Goal: Information Seeking & Learning: Learn about a topic

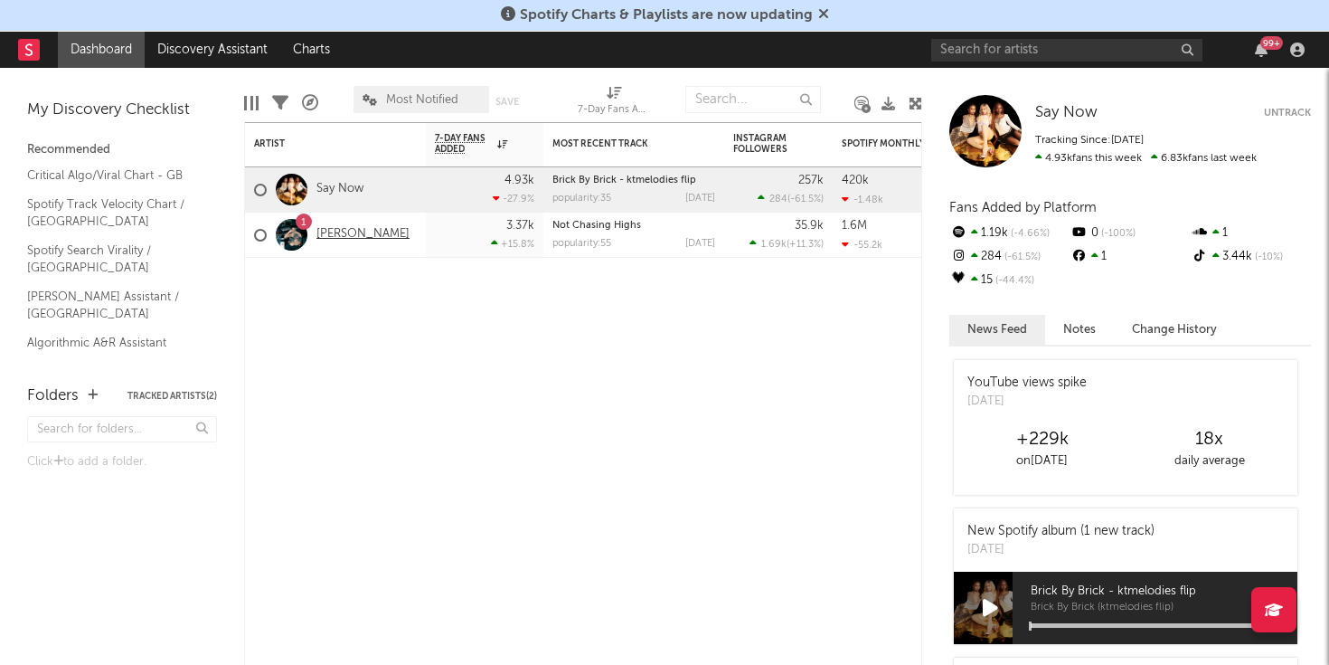
click at [325, 231] on link "[PERSON_NAME]" at bounding box center [362, 234] width 93 height 15
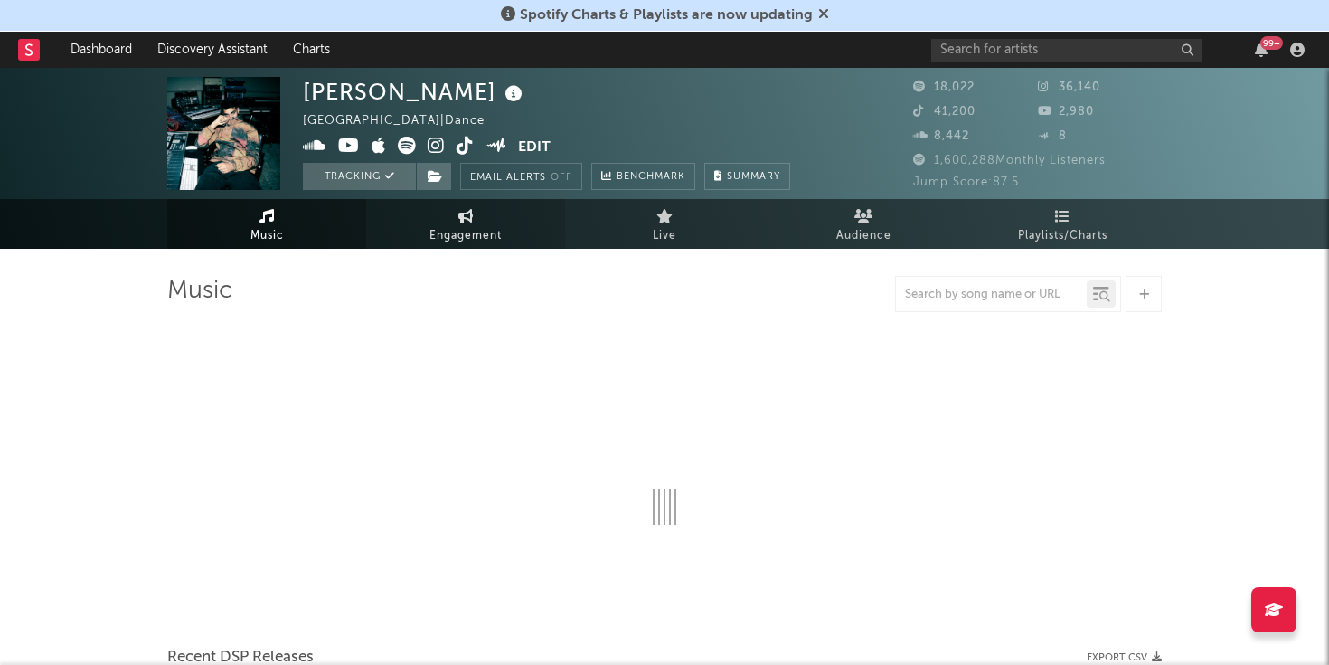
click at [469, 229] on span "Engagement" at bounding box center [465, 236] width 72 height 22
select select "1w"
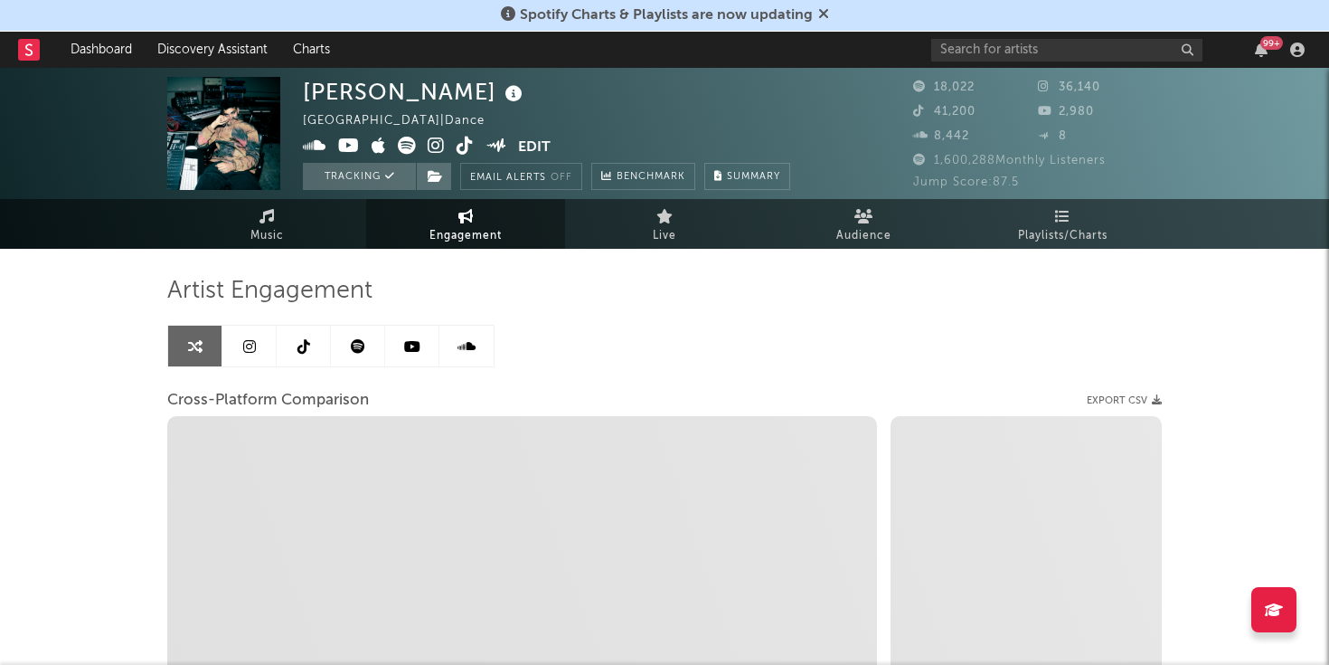
click at [253, 353] on icon at bounding box center [249, 346] width 13 height 14
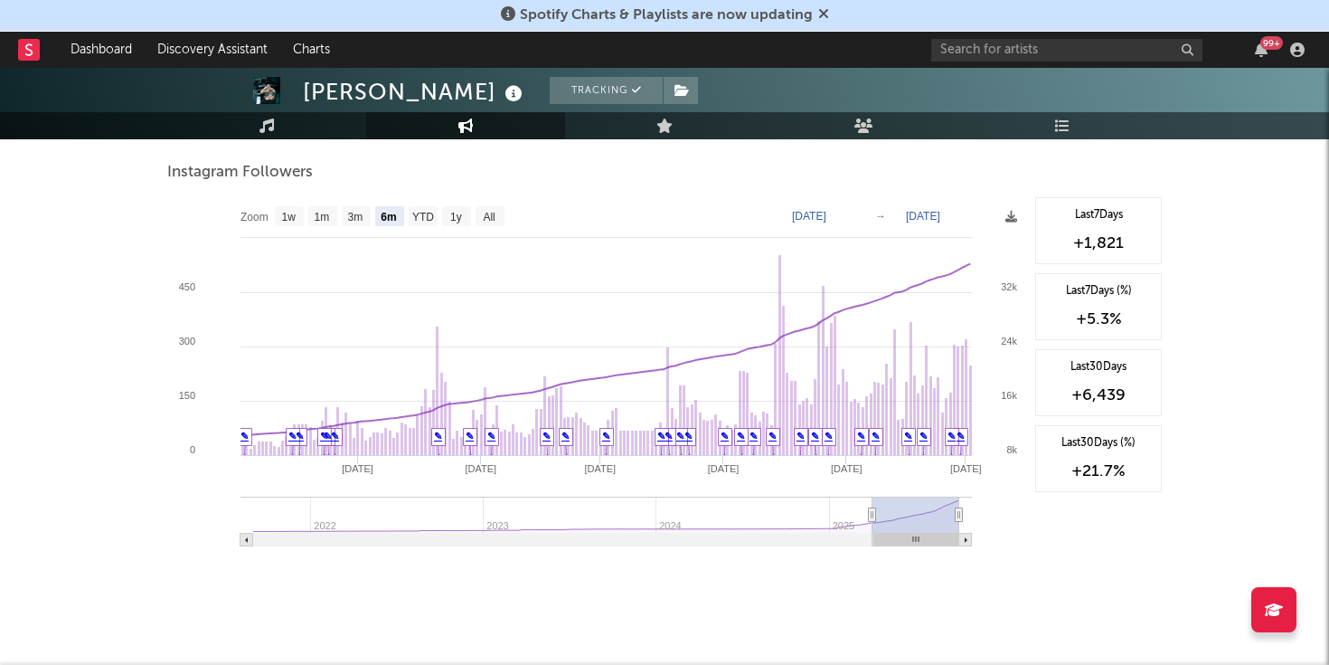
scroll to position [2023, 0]
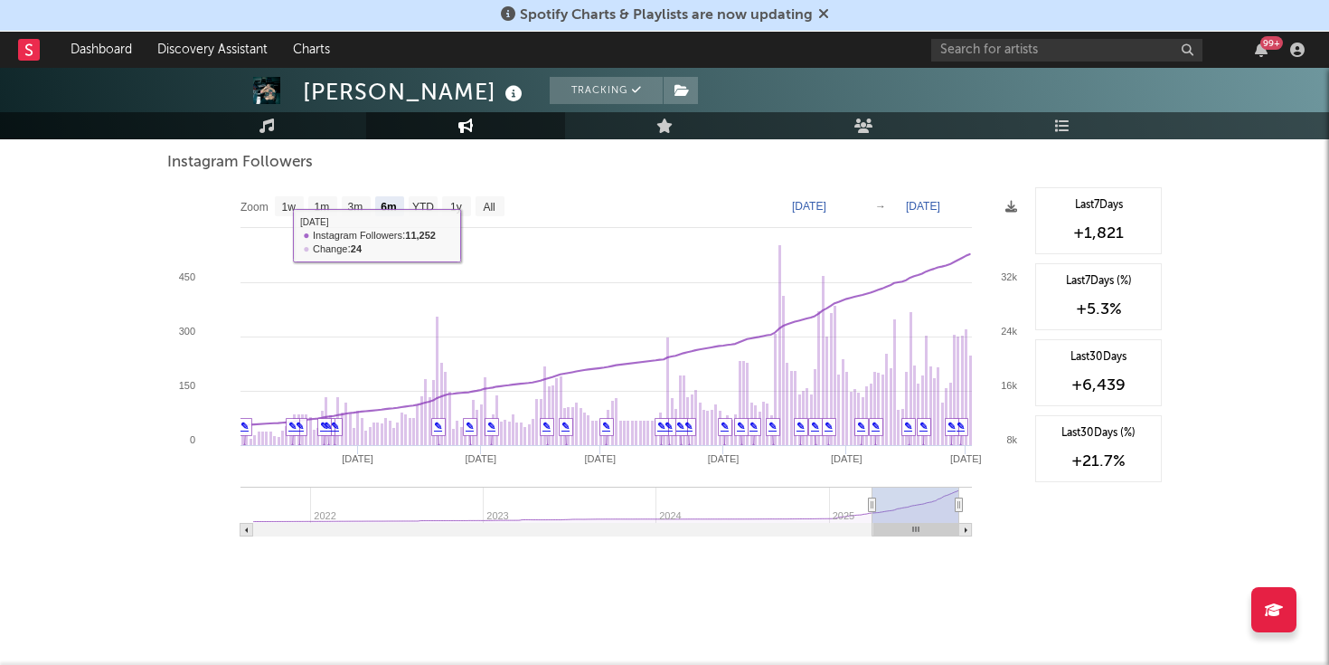
click at [273, 205] on rect at bounding box center [596, 368] width 859 height 362
click at [279, 208] on rect at bounding box center [289, 206] width 29 height 20
select select "1w"
type input "[DATE]"
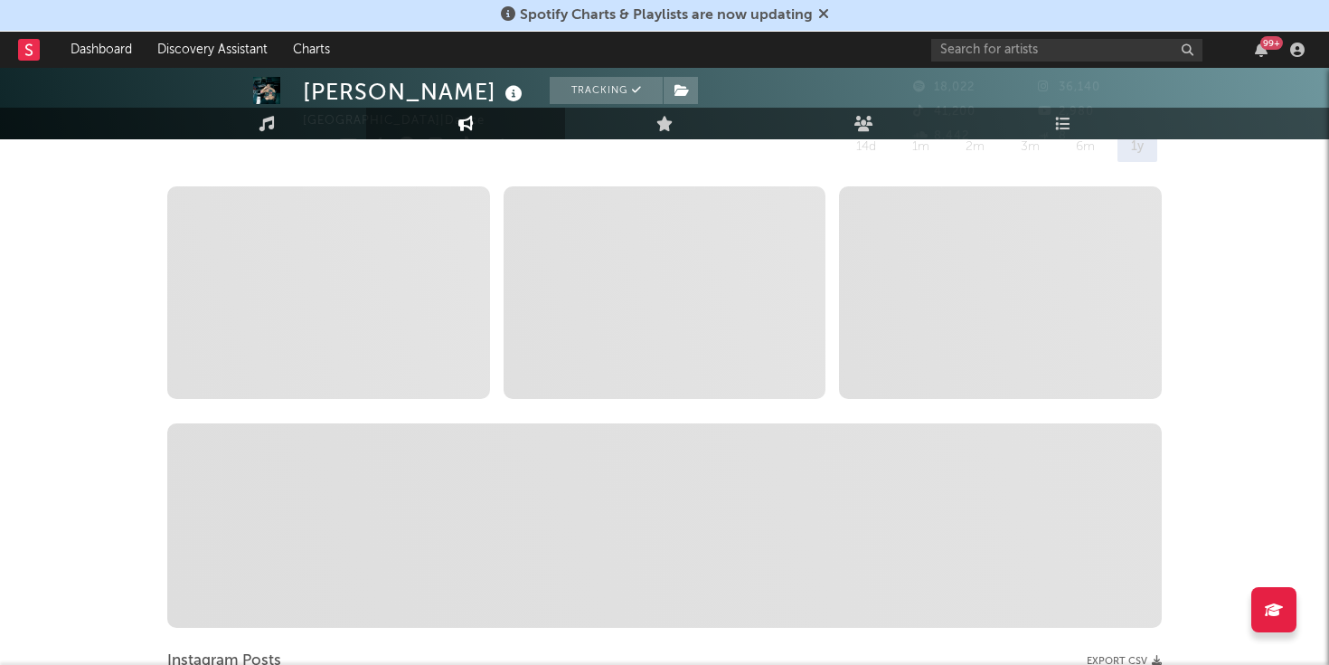
scroll to position [0, 0]
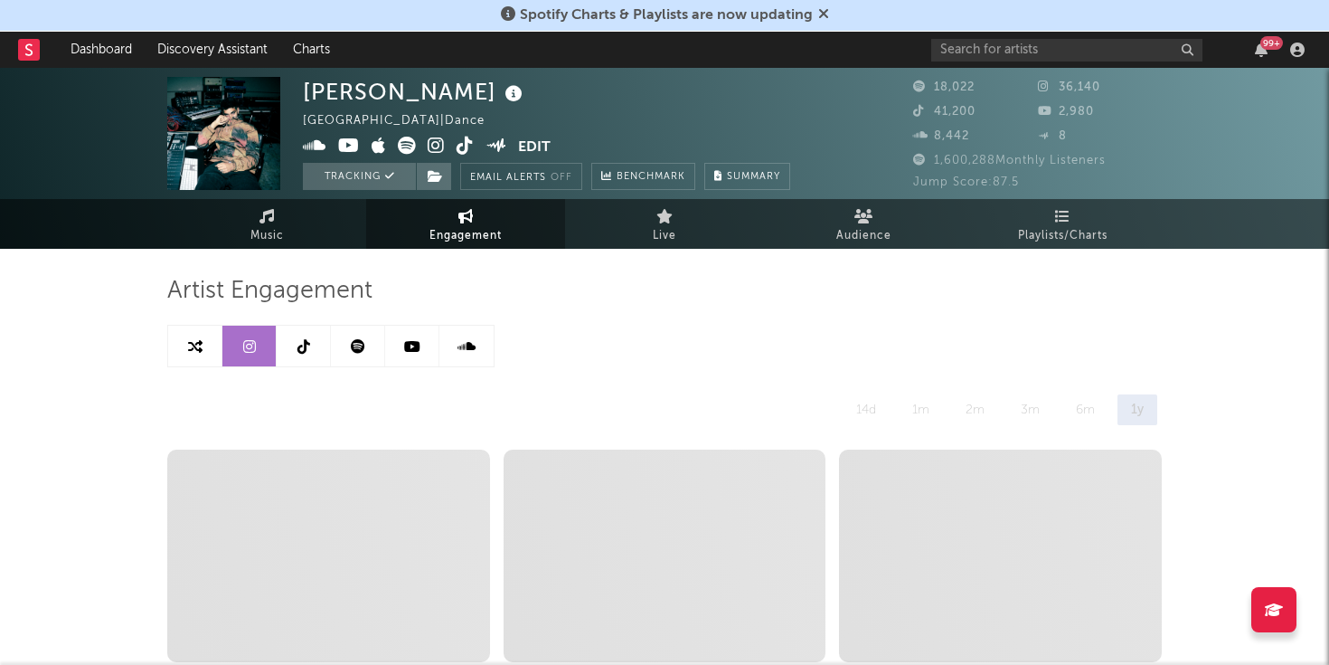
click at [306, 342] on icon at bounding box center [303, 346] width 13 height 14
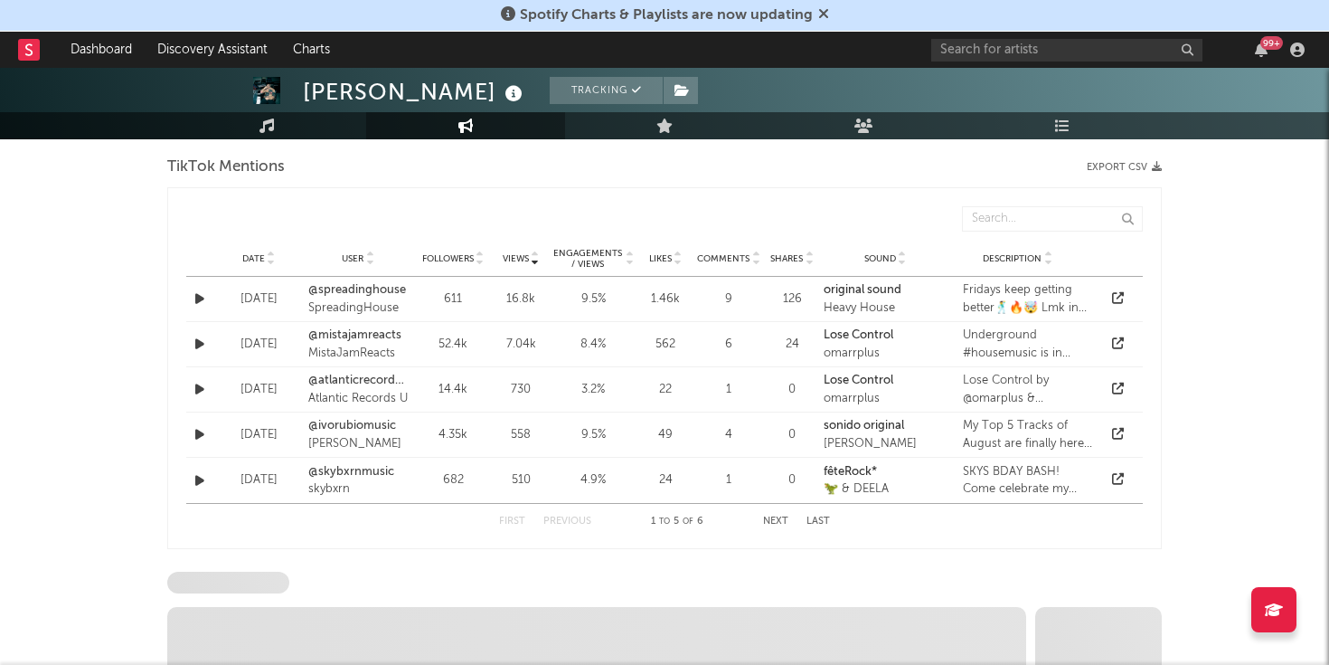
select select "6m"
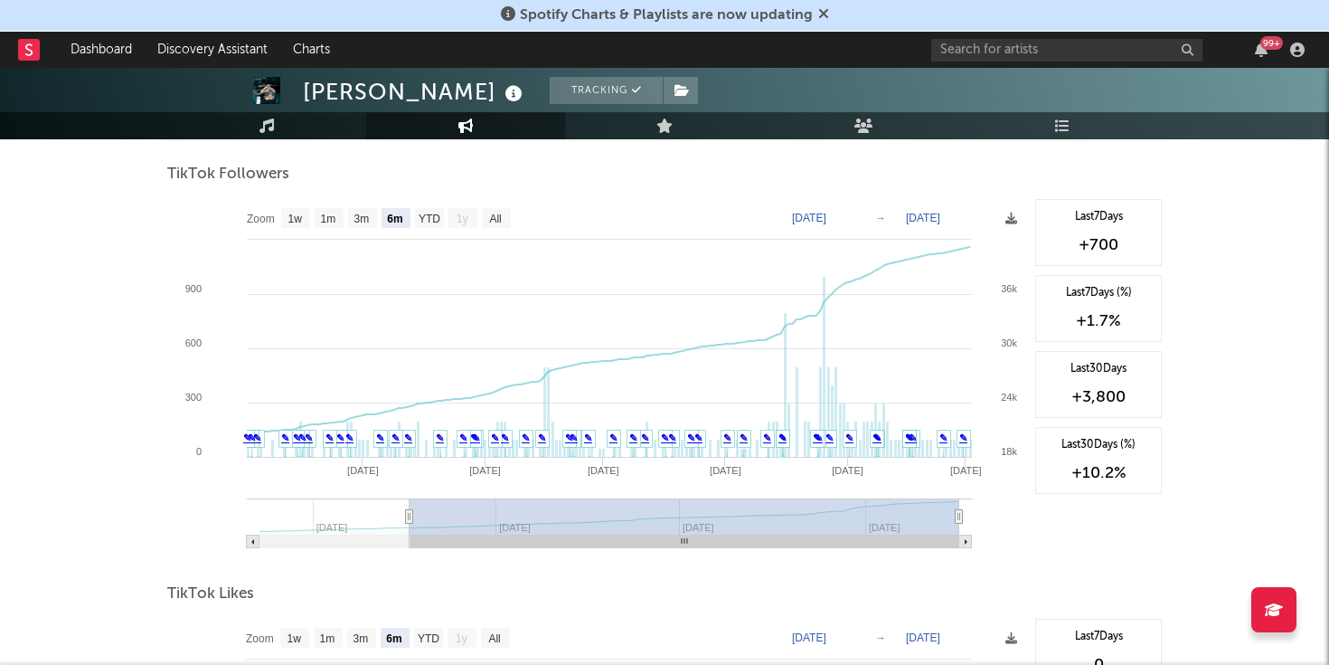
scroll to position [1759, 0]
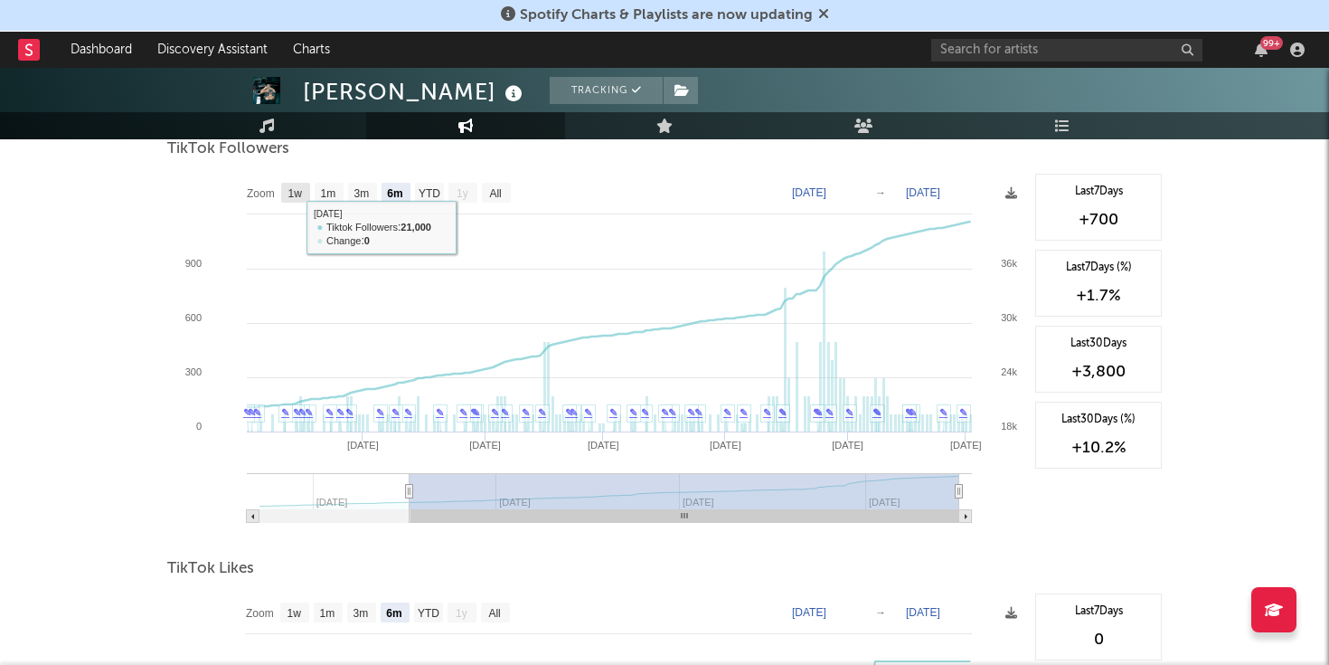
click at [284, 191] on rect at bounding box center [295, 193] width 29 height 20
select select "1w"
type input "[DATE]"
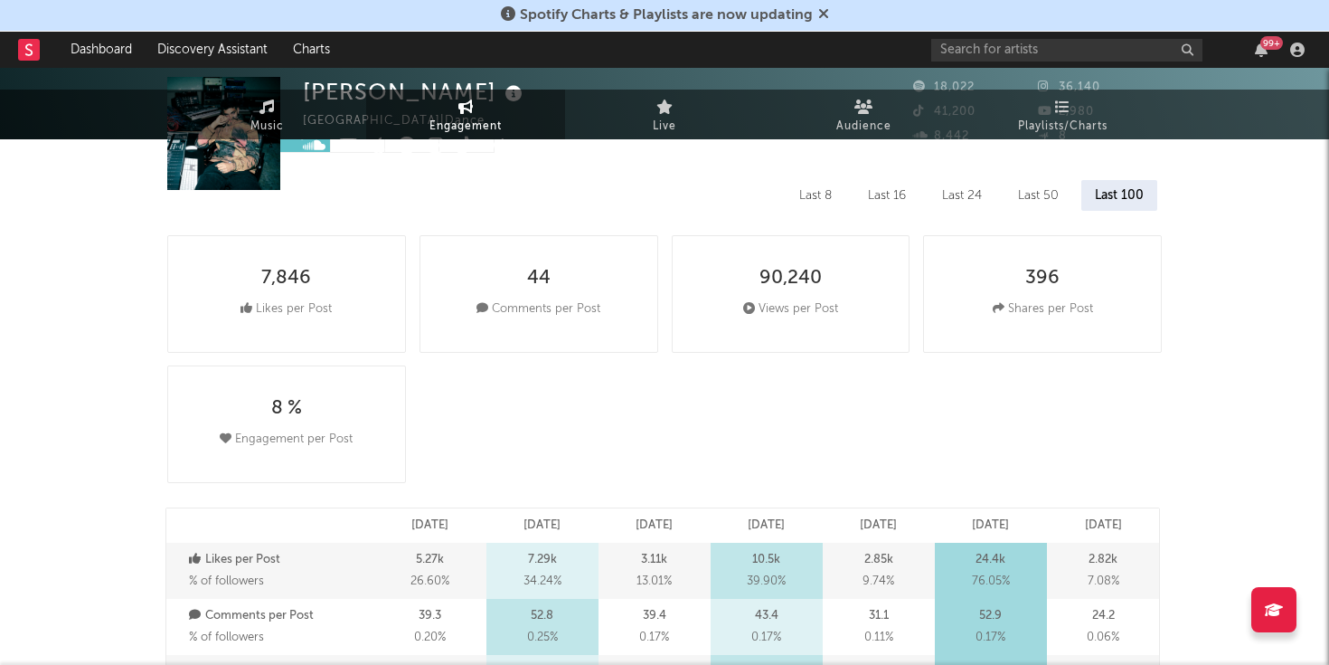
scroll to position [0, 0]
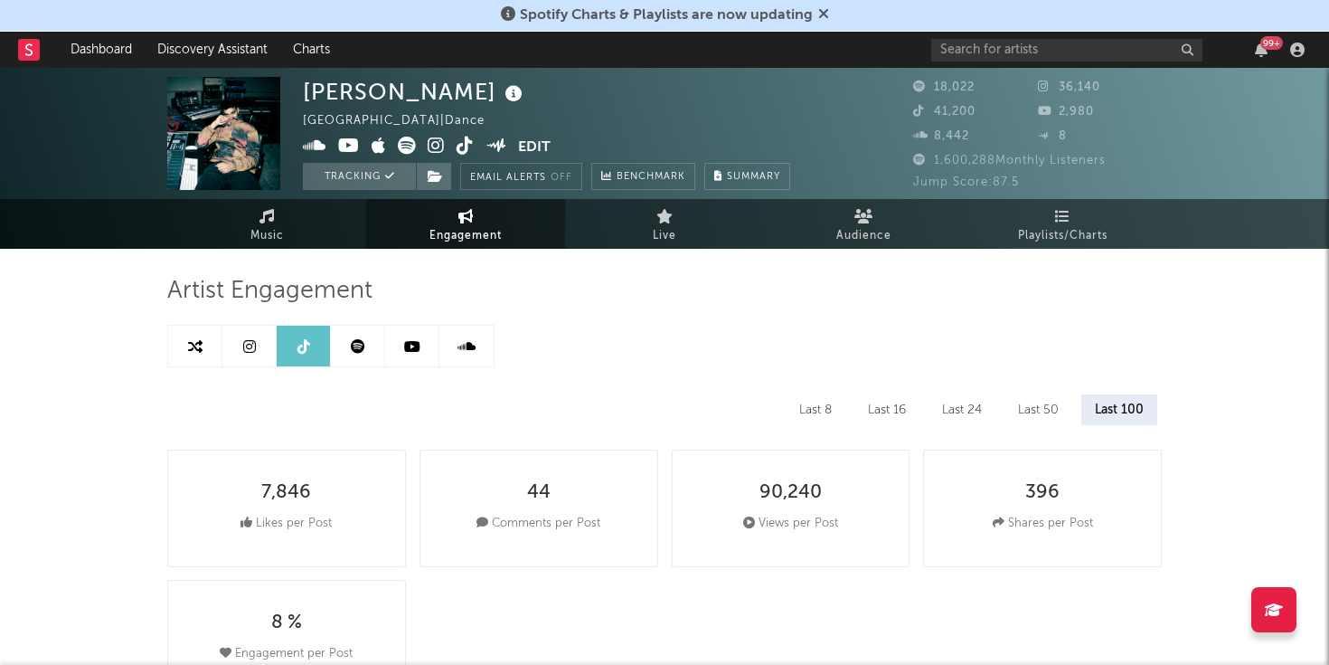
click at [400, 360] on link at bounding box center [412, 345] width 54 height 41
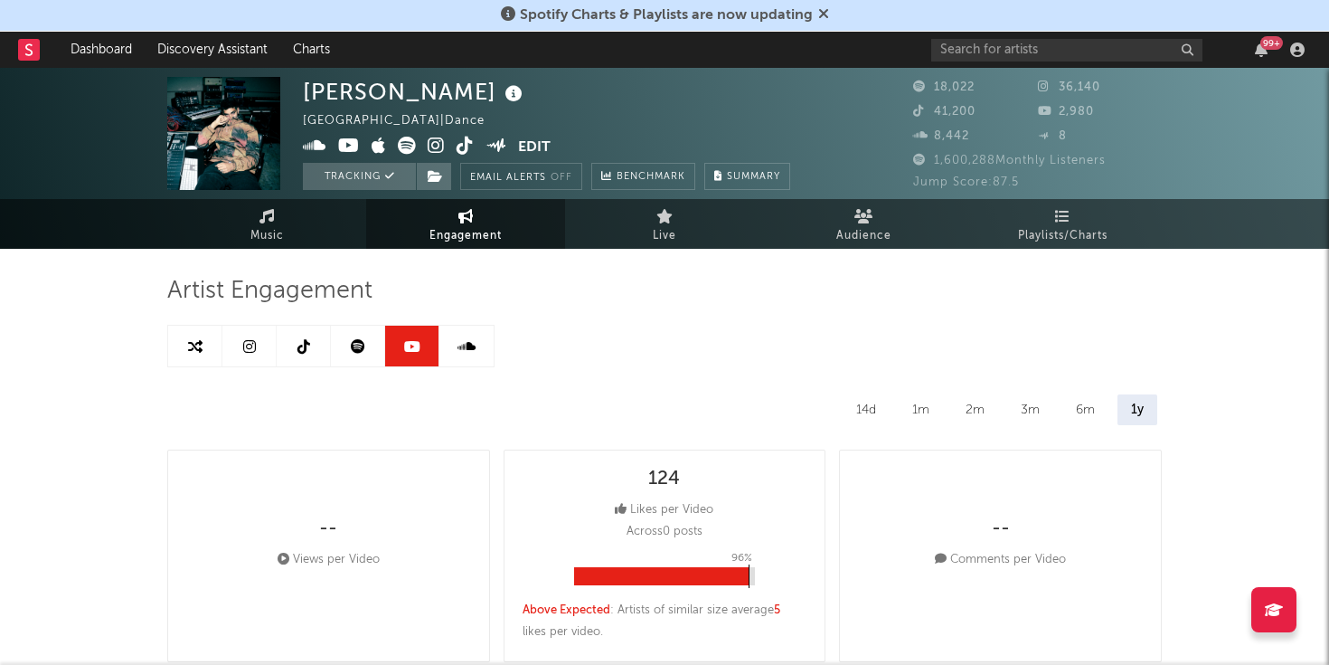
select select "6m"
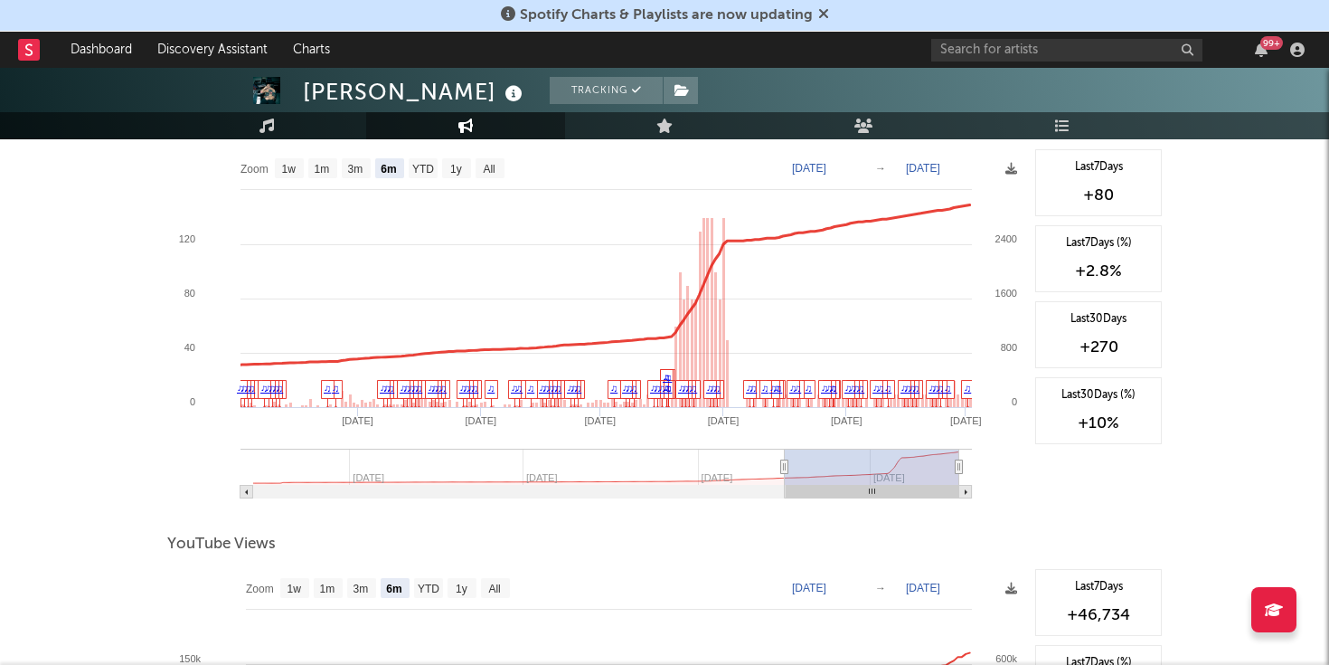
scroll to position [1476, 0]
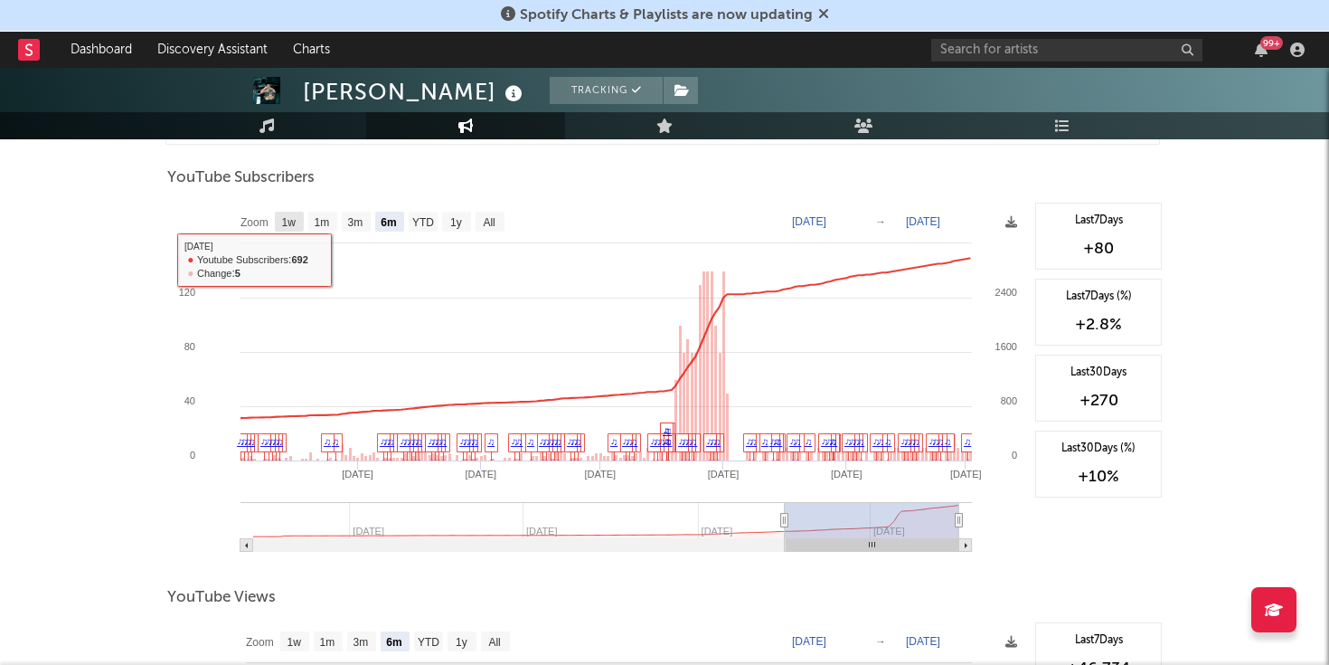
click at [284, 216] on text "1w" at bounding box center [289, 222] width 14 height 13
select select "1w"
type input "[DATE]"
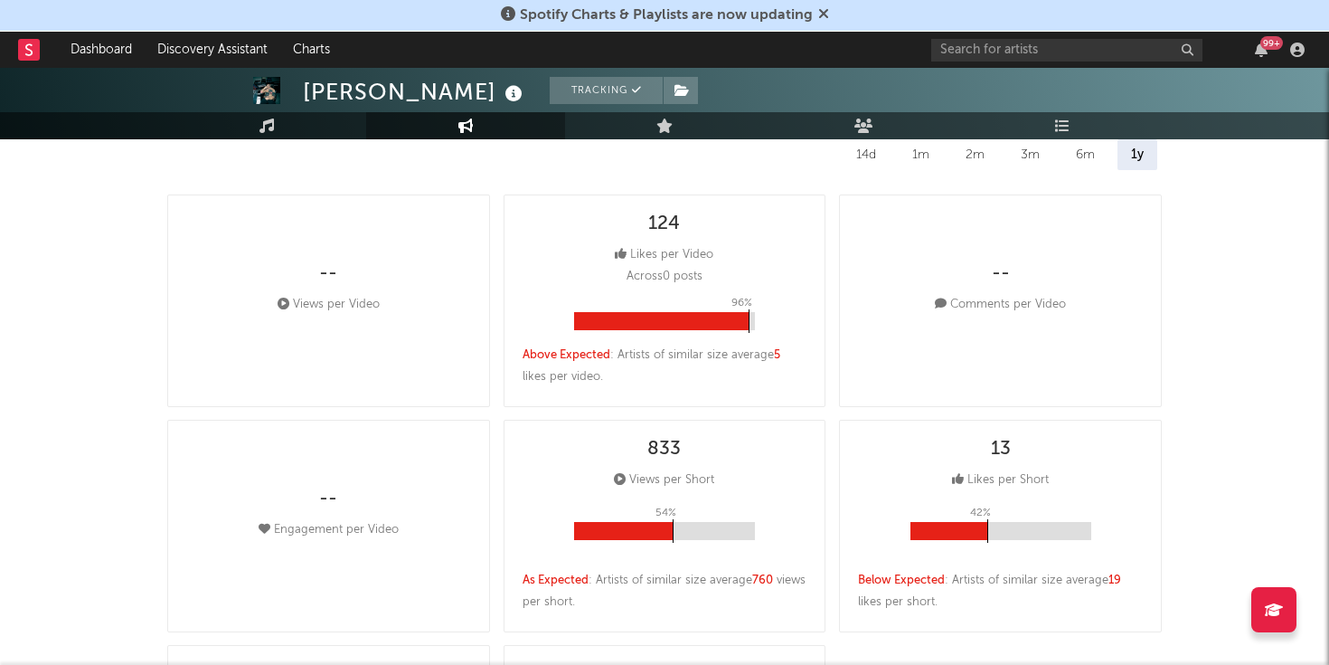
scroll to position [0, 0]
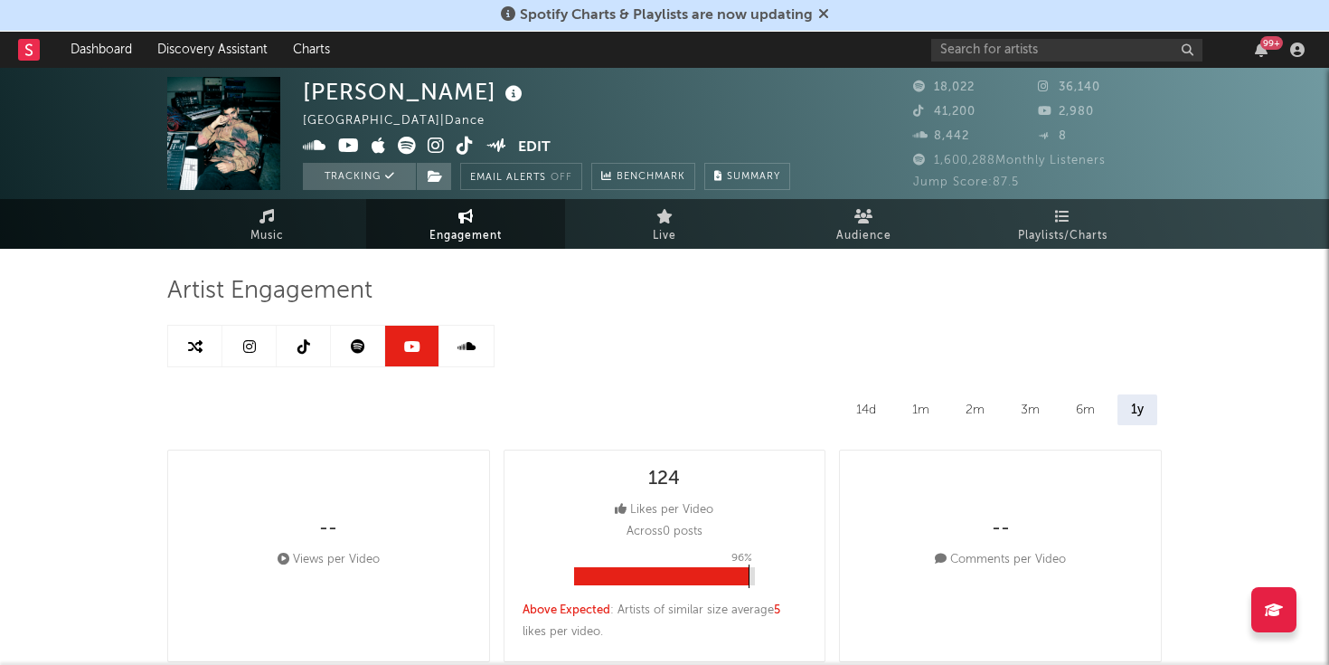
click at [357, 342] on icon at bounding box center [358, 346] width 14 height 14
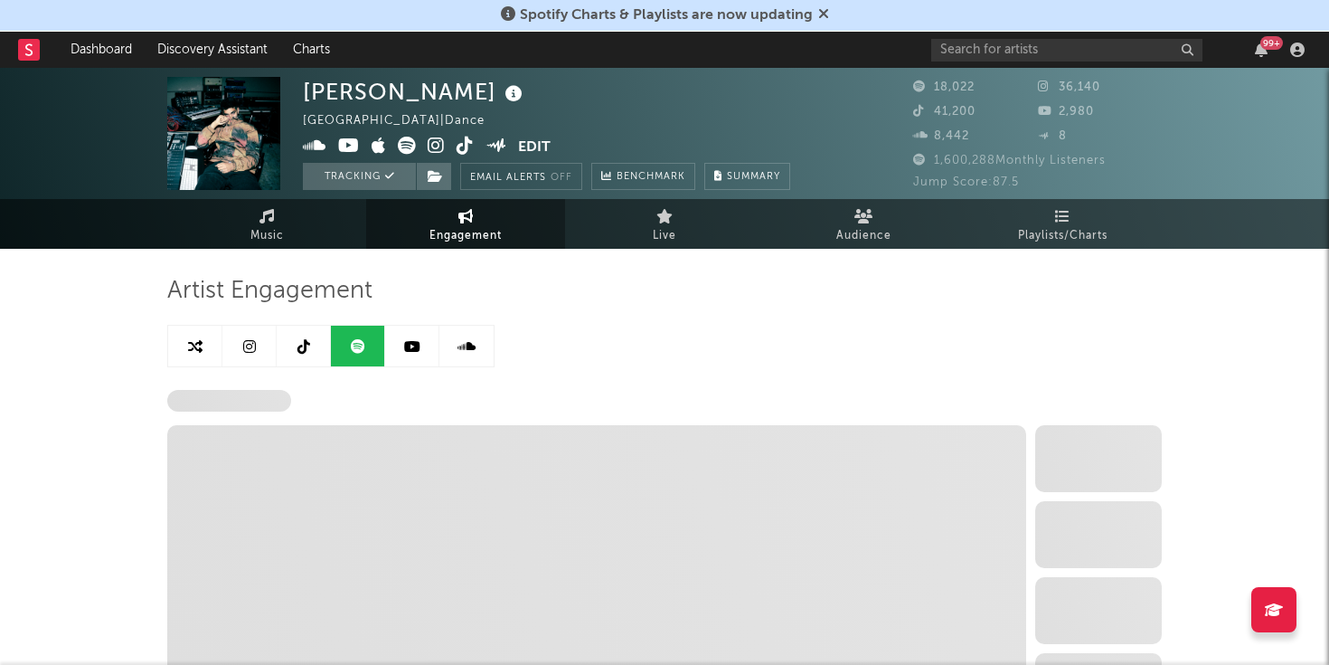
select select "6m"
select select "1w"
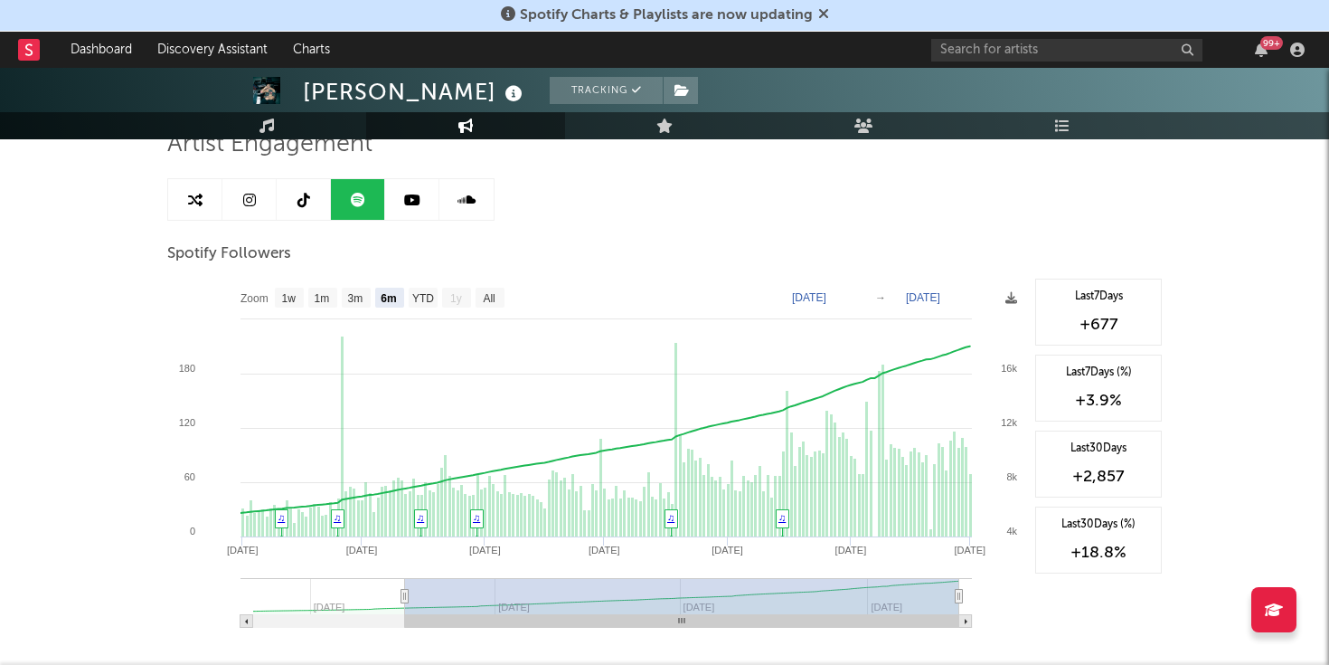
scroll to position [151, 0]
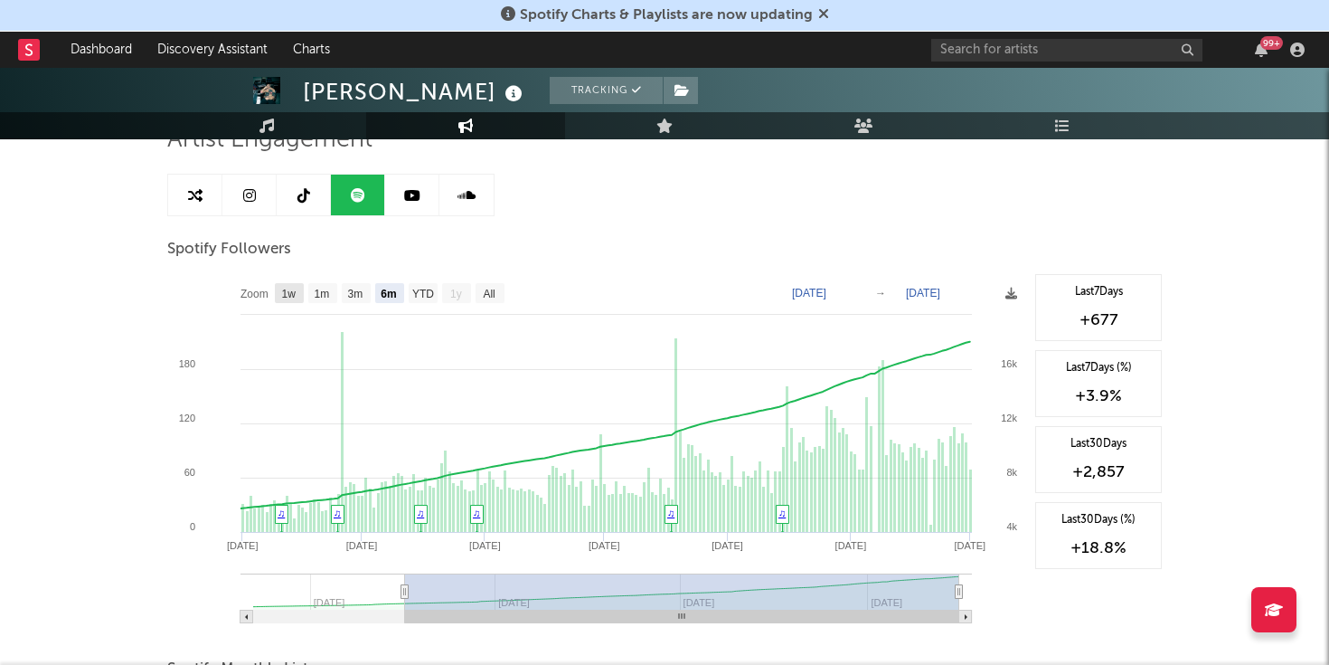
click at [288, 292] on text "1w" at bounding box center [289, 294] width 14 height 13
select select "1w"
type input "[DATE]"
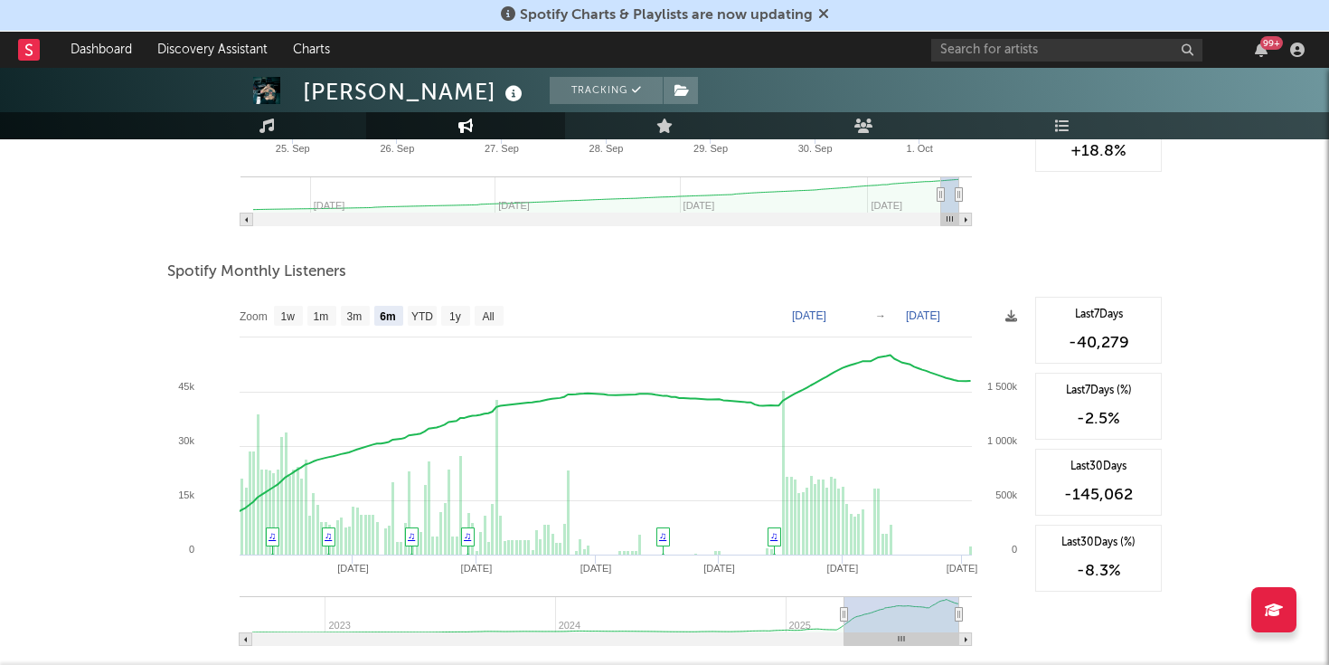
scroll to position [549, 0]
click at [276, 316] on rect at bounding box center [288, 315] width 29 height 20
select select "1w"
type input "[DATE]"
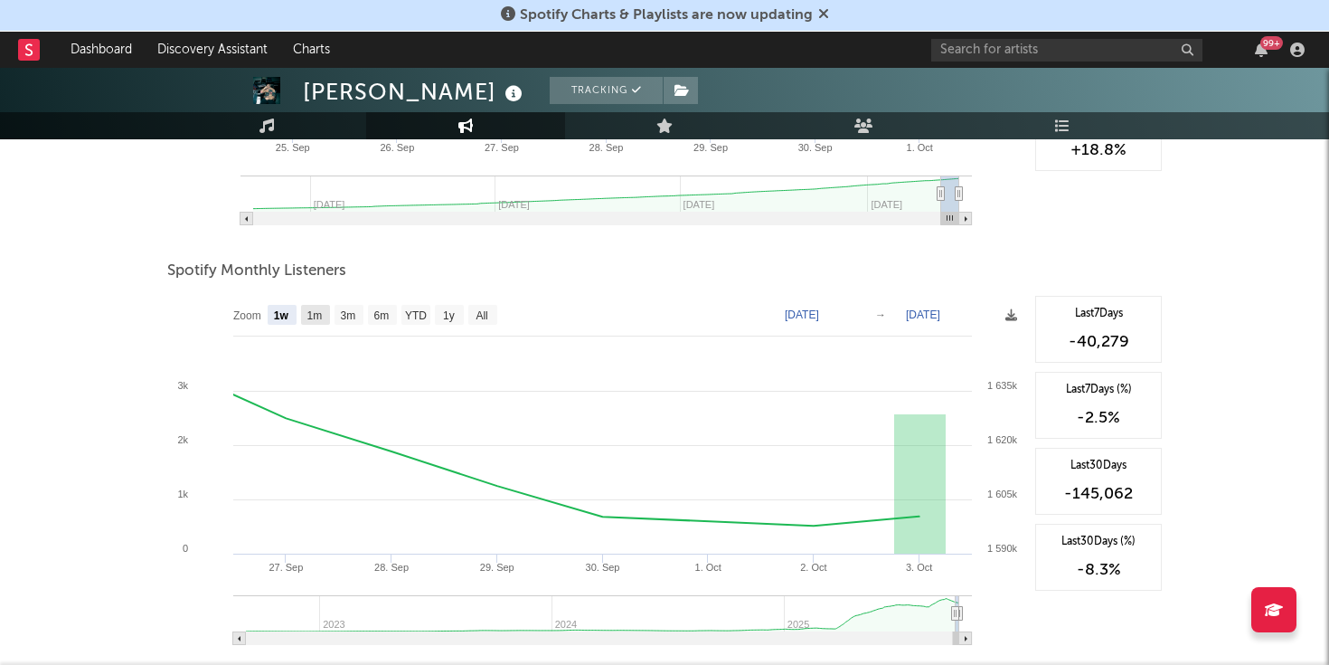
click at [304, 316] on rect at bounding box center [315, 315] width 29 height 20
select select "1m"
type input "[DATE]"
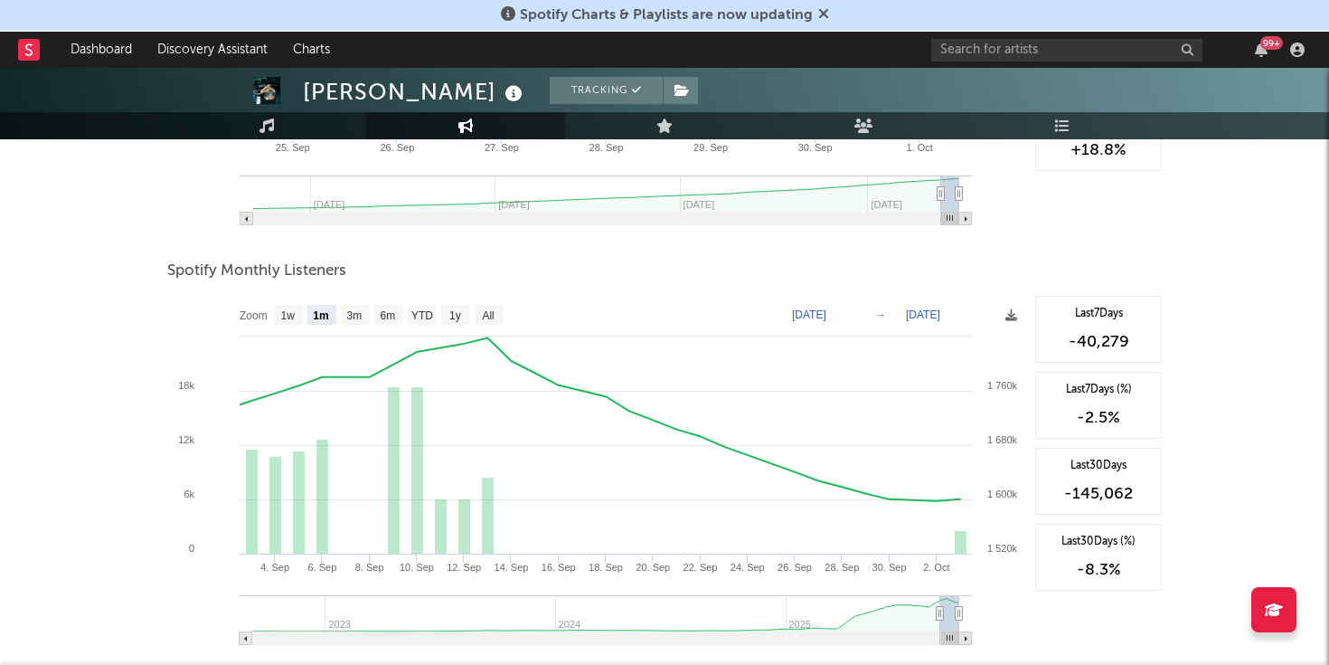
scroll to position [0, 0]
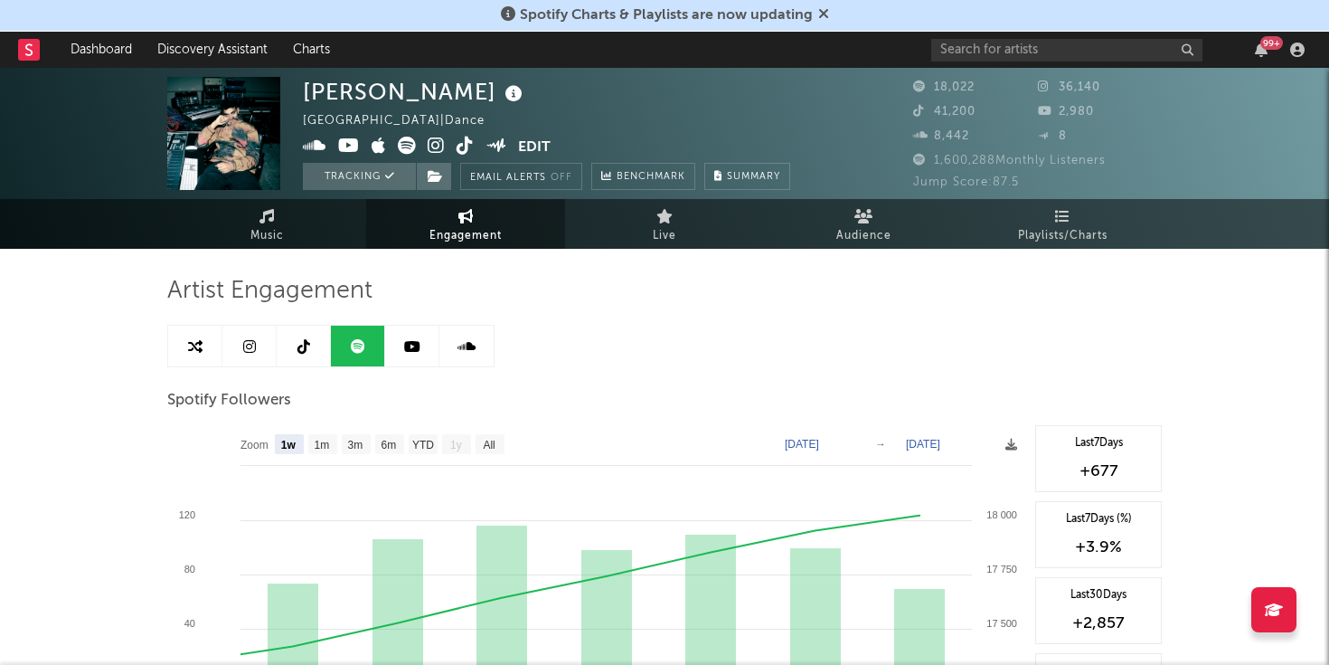
click at [465, 365] on link at bounding box center [466, 345] width 54 height 41
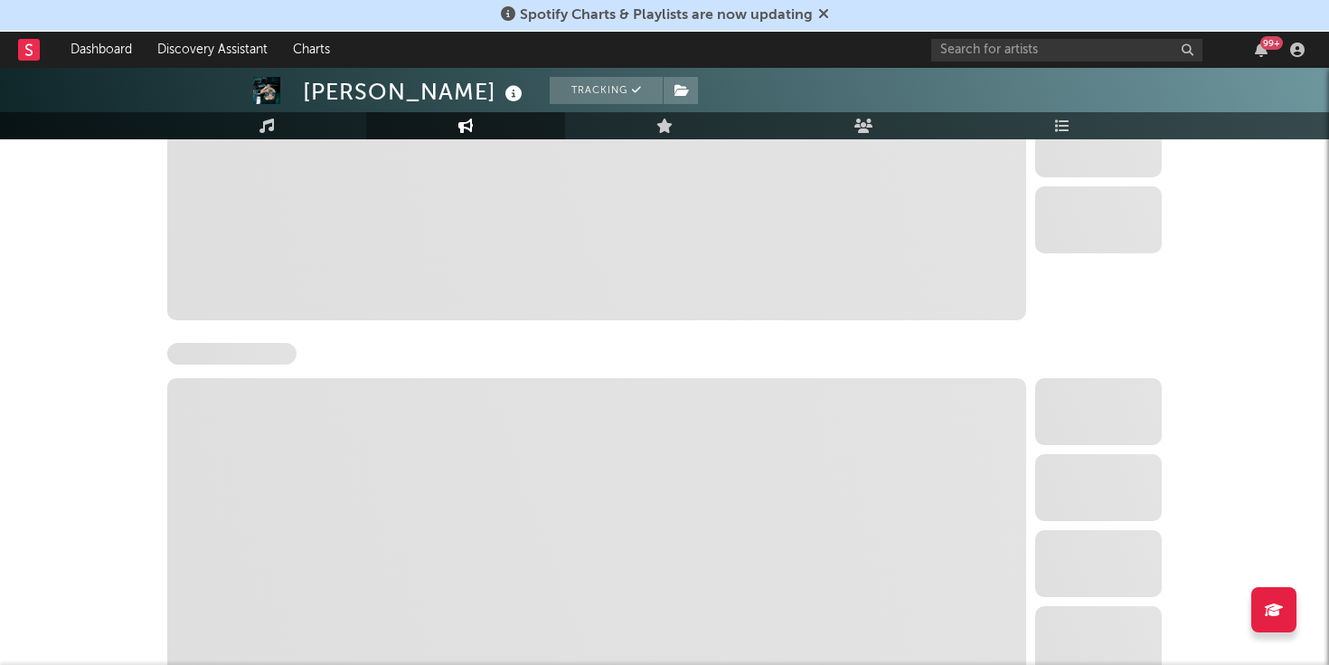
select select "1w"
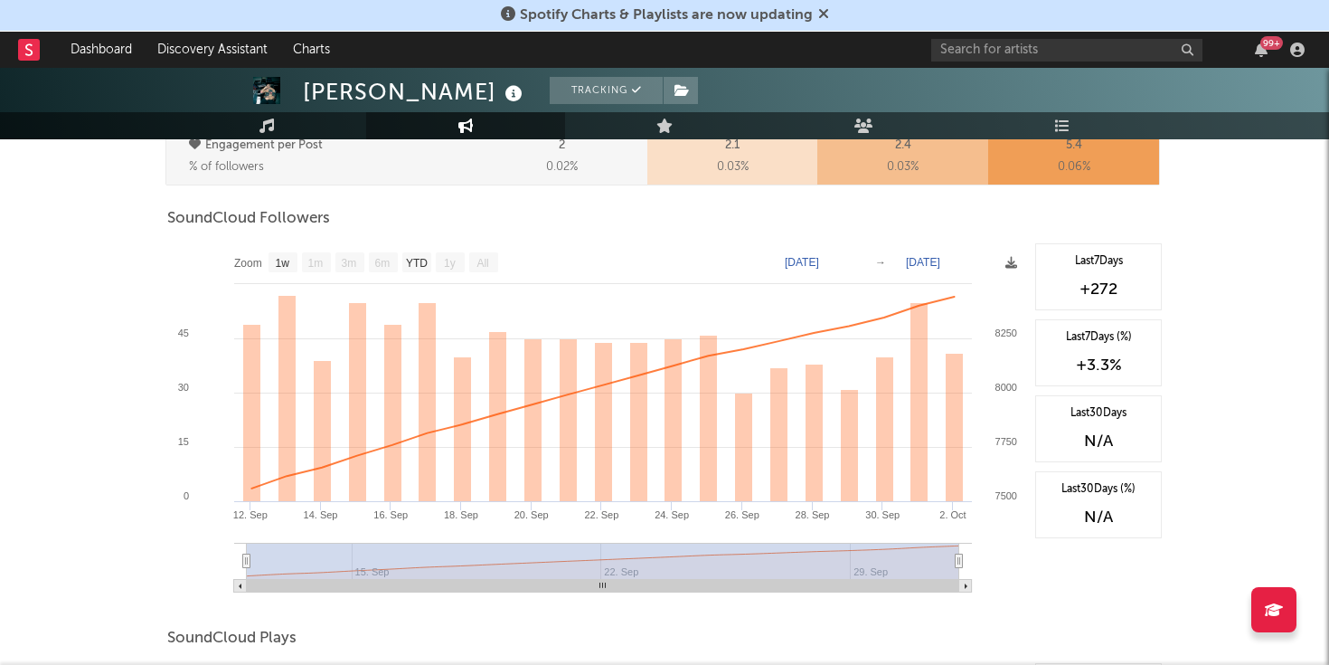
scroll to position [1026, 0]
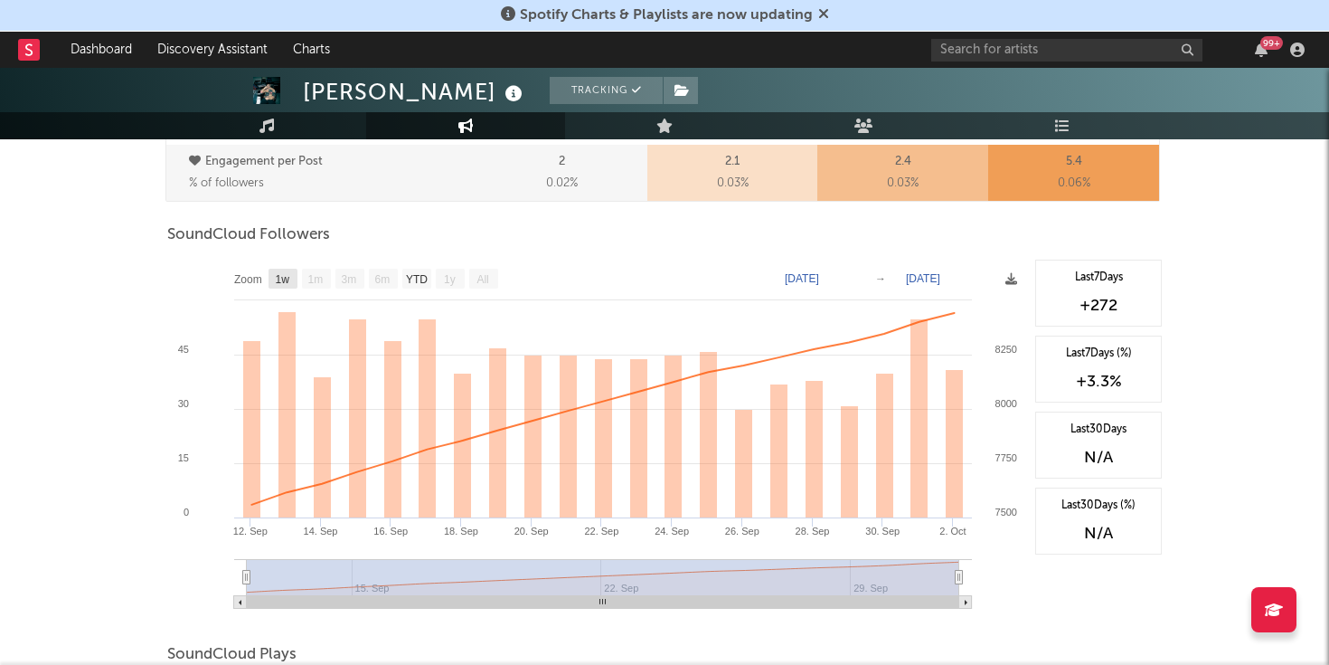
click at [286, 284] on text "1w" at bounding box center [283, 279] width 14 height 13
select select "1w"
type input "[DATE]"
